Goal: Task Accomplishment & Management: Manage account settings

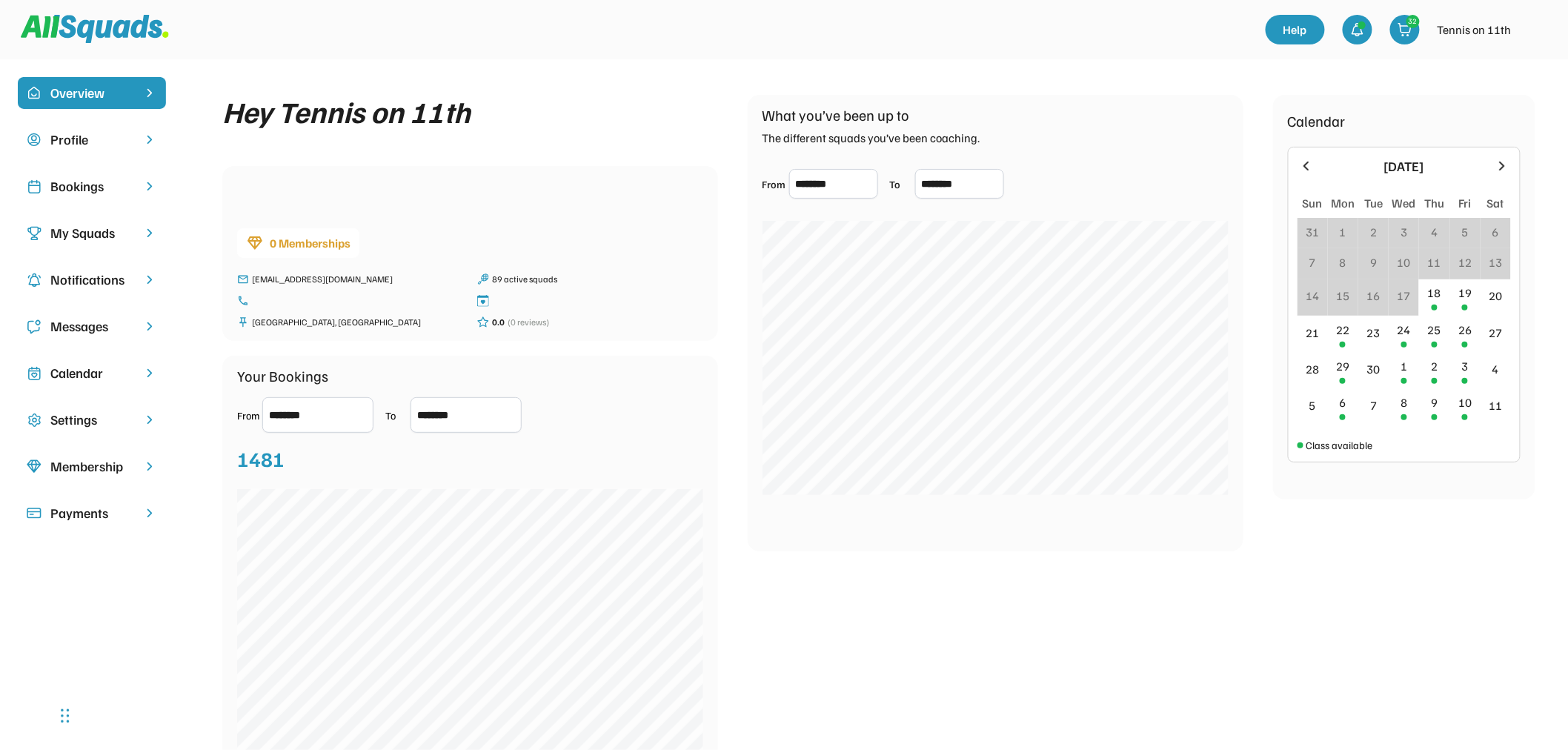
click at [1532, 27] on img at bounding box center [1535, 29] width 30 height 30
click at [1501, 92] on div "Logout" at bounding box center [1516, 95] width 88 height 30
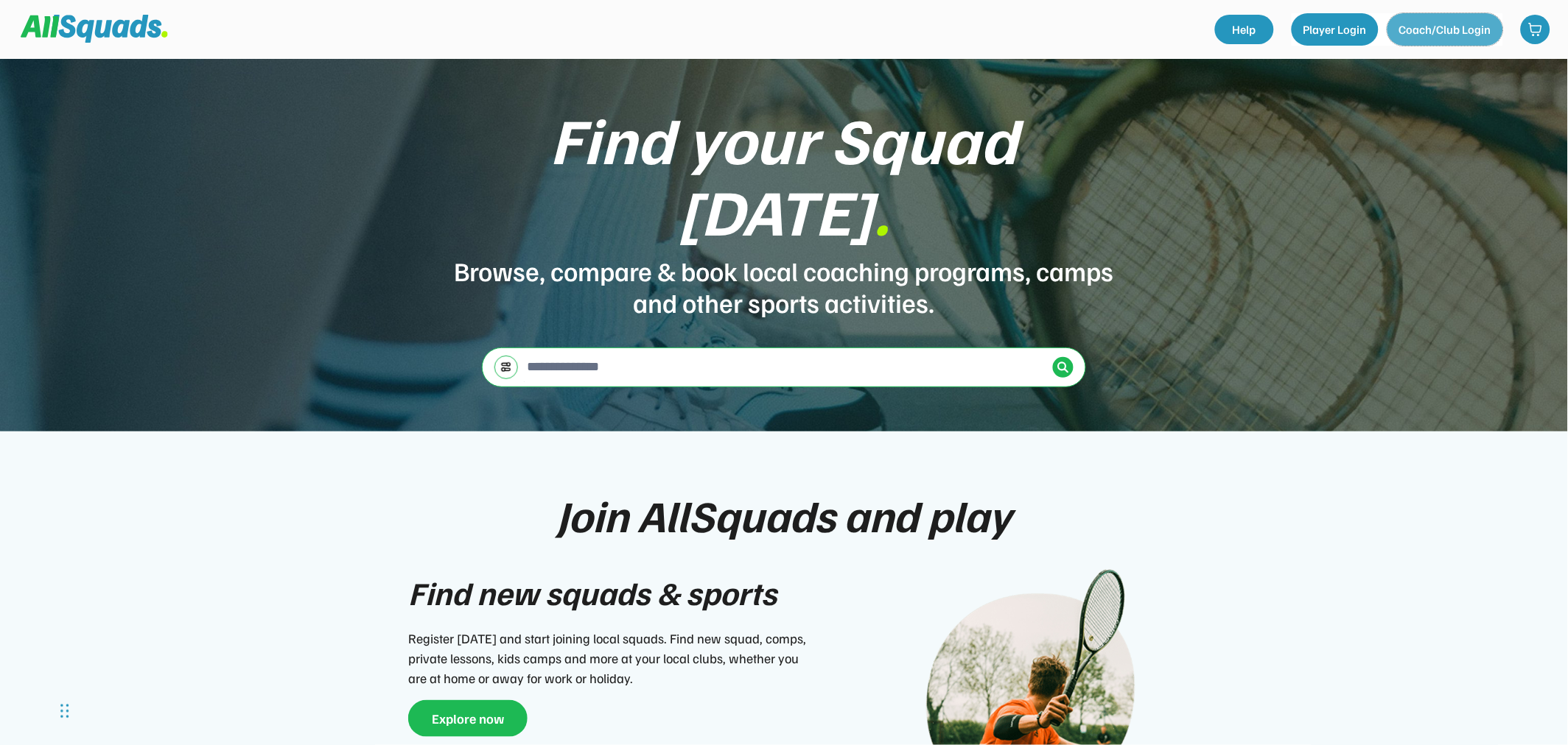
click at [1446, 31] on button "Coach/Club Login" at bounding box center [1446, 29] width 116 height 32
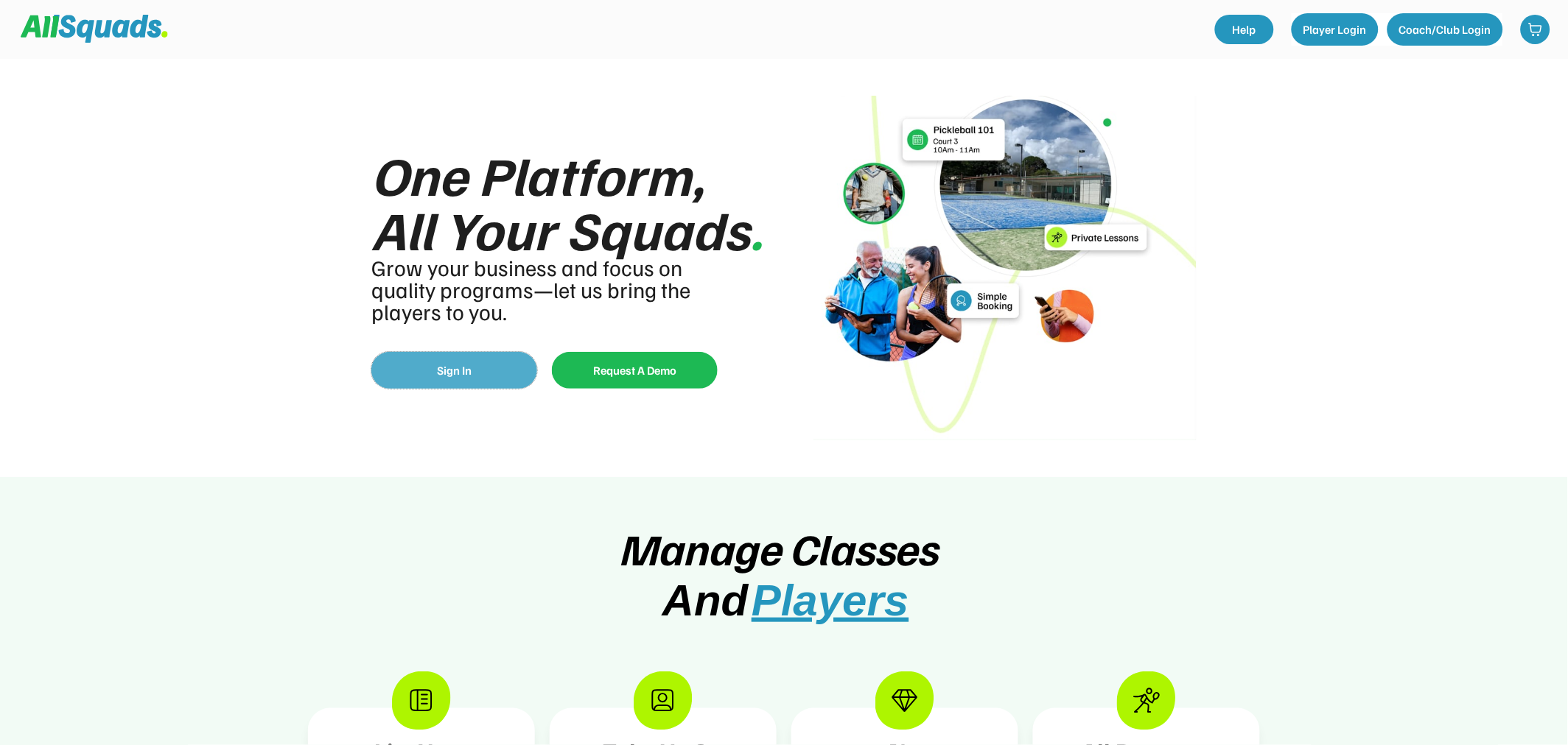
click at [468, 365] on button "Sign In" at bounding box center [454, 370] width 166 height 37
